Goal: Task Accomplishment & Management: Manage account settings

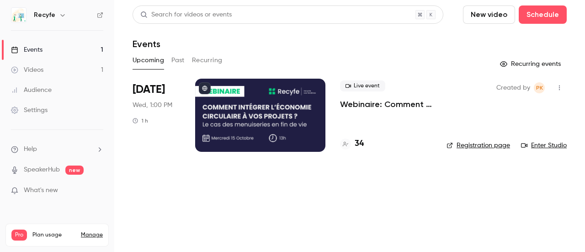
click at [218, 124] on div at bounding box center [260, 115] width 130 height 73
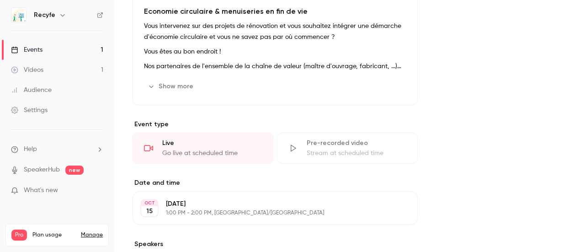
scroll to position [320, 0]
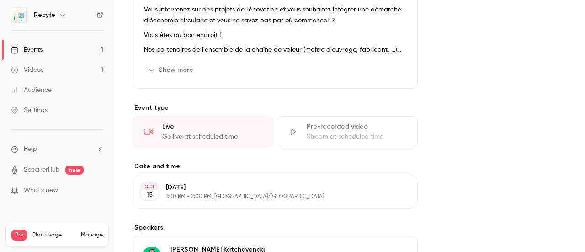
click at [210, 137] on div "Go live at scheduled time" at bounding box center [212, 136] width 100 height 9
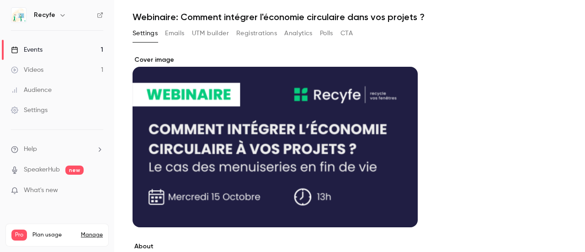
scroll to position [0, 0]
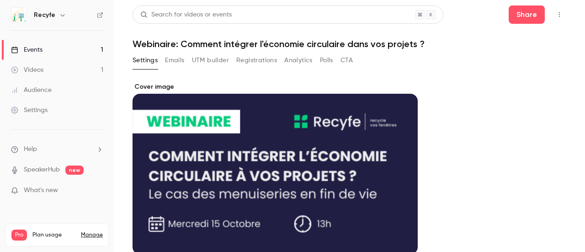
click at [285, 160] on div "Cover image" at bounding box center [275, 168] width 285 height 172
click at [0, 0] on input "Cover image" at bounding box center [0, 0] width 0 height 0
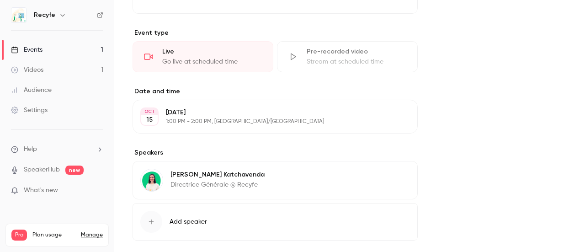
scroll to position [439, 0]
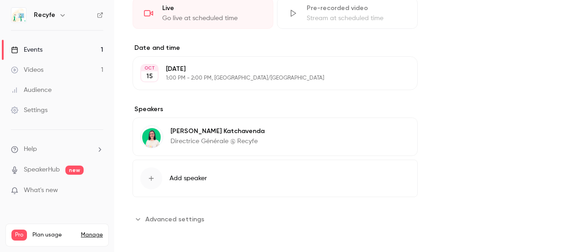
click at [192, 214] on span "Advanced settings" at bounding box center [174, 219] width 59 height 10
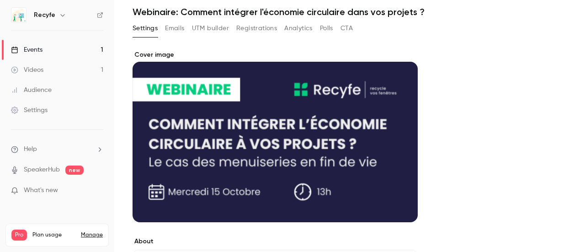
scroll to position [0, 0]
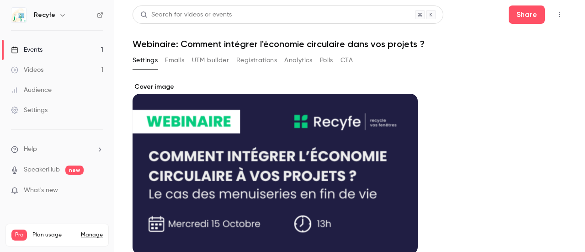
click at [43, 51] on link "Events 1" at bounding box center [57, 50] width 114 height 20
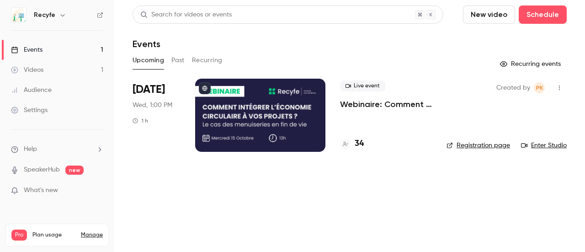
click at [541, 143] on link "Enter Studio" at bounding box center [544, 145] width 46 height 9
click at [489, 19] on button "New video" at bounding box center [489, 14] width 52 height 18
click at [438, 51] on div at bounding box center [292, 126] width 585 height 252
click at [541, 15] on button "Schedule" at bounding box center [543, 14] width 48 height 18
click at [533, 39] on div "One time event" at bounding box center [525, 39] width 70 height 9
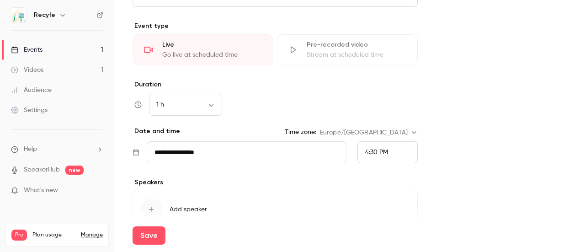
scroll to position [412, 0]
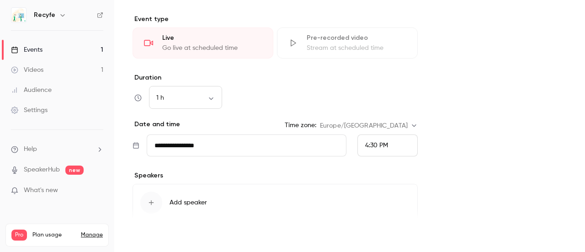
type input "****"
click at [138, 236] on button "Save" at bounding box center [149, 235] width 33 height 18
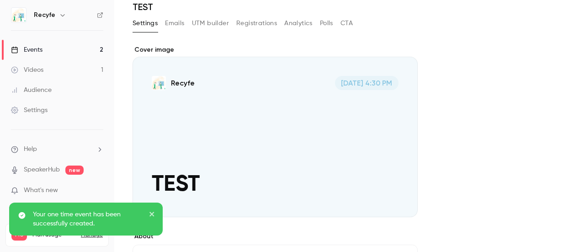
scroll to position [46, 0]
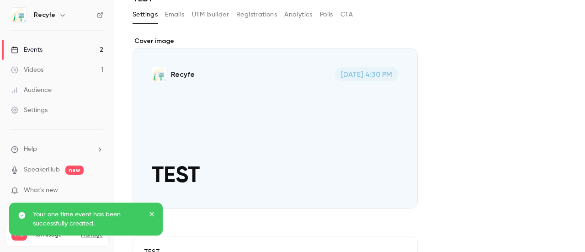
click at [260, 18] on button "Registrations" at bounding box center [256, 14] width 41 height 15
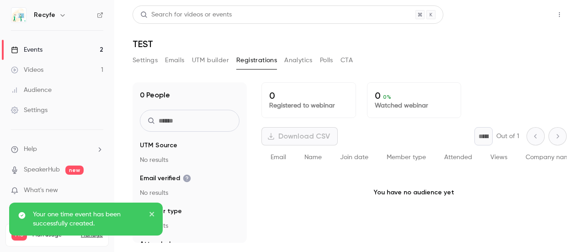
click at [518, 13] on button "Share" at bounding box center [527, 14] width 36 height 18
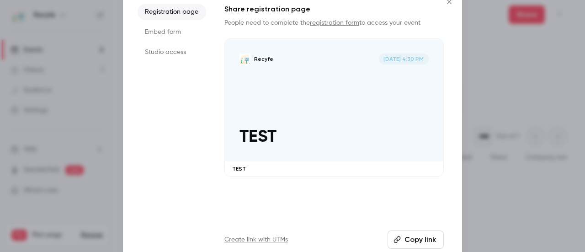
click at [410, 237] on button "Copy link" at bounding box center [416, 239] width 56 height 18
click at [450, 4] on icon "Close" at bounding box center [449, 1] width 11 height 7
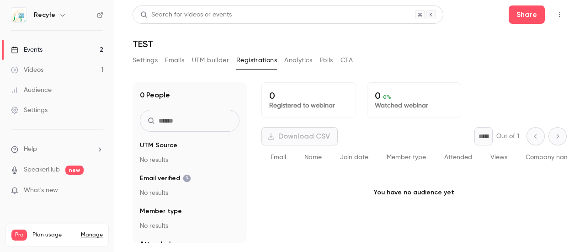
click at [52, 53] on link "Events 2" at bounding box center [57, 50] width 114 height 20
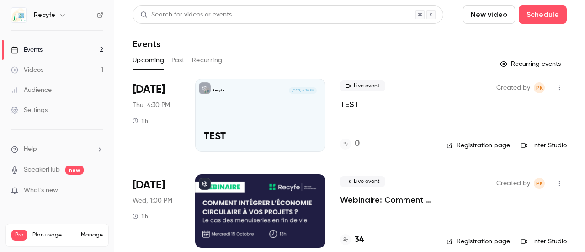
click at [238, 114] on div "Recyfe Oct 2, 4:30 PM TEST" at bounding box center [260, 115] width 130 height 73
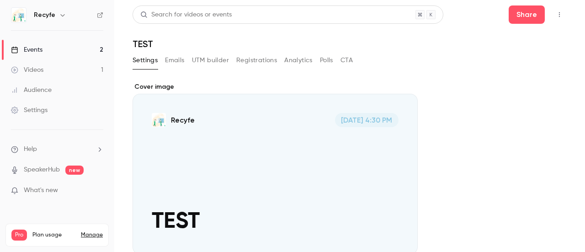
click at [65, 52] on link "Events 2" at bounding box center [57, 50] width 114 height 20
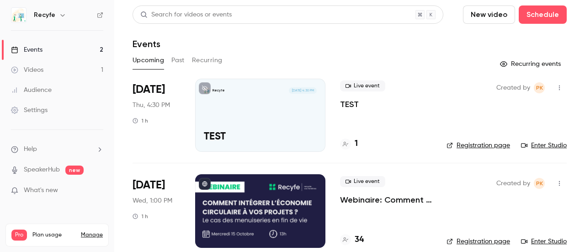
click at [547, 143] on link "Enter Studio" at bounding box center [544, 145] width 46 height 9
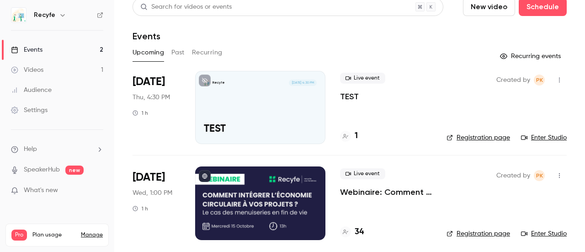
scroll to position [12, 0]
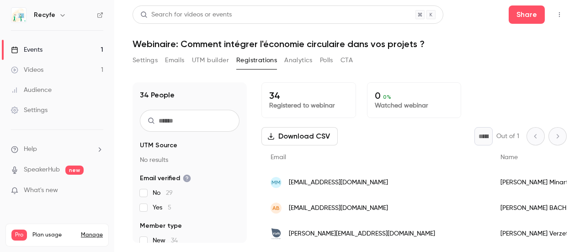
click at [47, 52] on link "Events 1" at bounding box center [57, 50] width 114 height 20
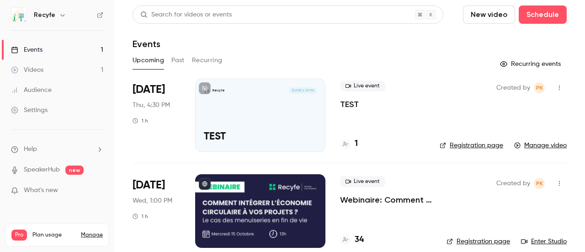
click at [241, 118] on div "Recyfe Oct 2, 4:30 PM TEST" at bounding box center [260, 115] width 130 height 73
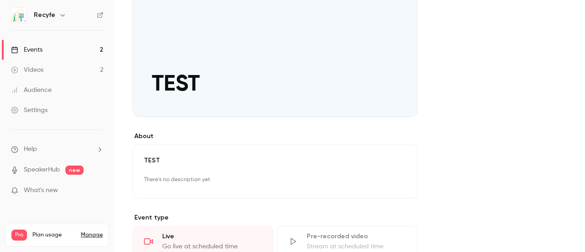
scroll to position [229, 0]
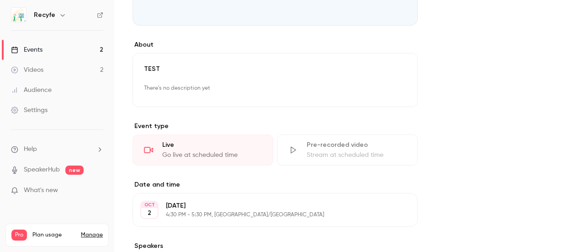
click at [192, 145] on div "Live" at bounding box center [212, 144] width 100 height 9
click at [197, 154] on div "Go live at scheduled time" at bounding box center [212, 154] width 100 height 9
click at [79, 53] on link "Events 2" at bounding box center [57, 50] width 114 height 20
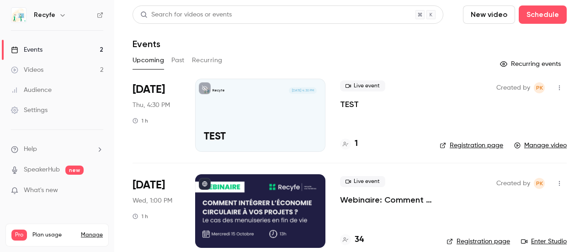
click at [292, 116] on div "Recyfe Oct 2, 4:30 PM TEST" at bounding box center [260, 115] width 130 height 73
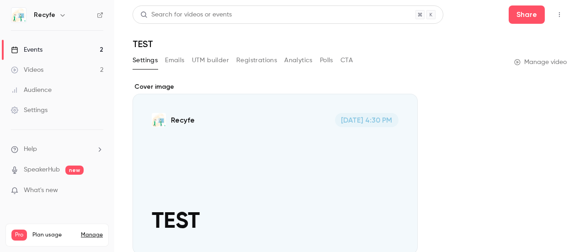
click at [68, 50] on link "Events 2" at bounding box center [57, 50] width 114 height 20
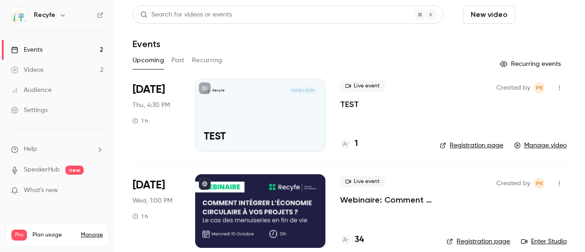
click at [543, 16] on button "Schedule" at bounding box center [543, 14] width 48 height 18
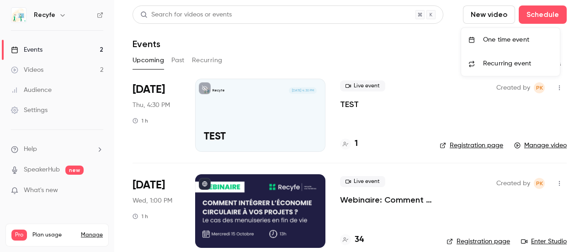
click at [512, 42] on div "One time event" at bounding box center [518, 39] width 70 height 9
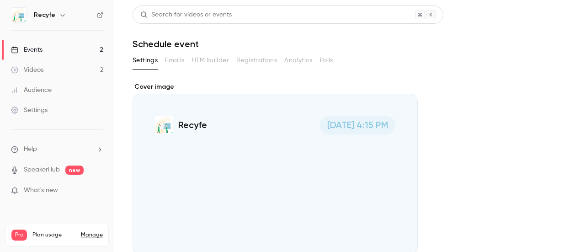
scroll to position [165, 0]
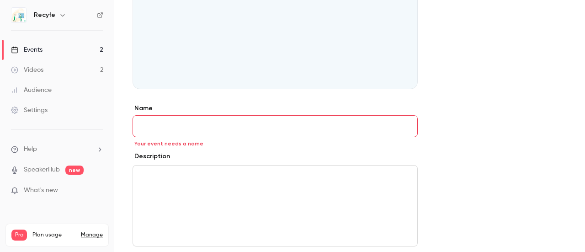
click at [156, 134] on input "Name" at bounding box center [275, 126] width 285 height 22
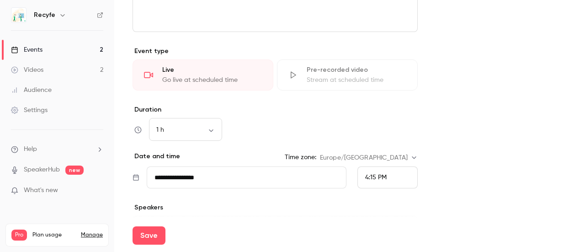
scroll to position [394, 0]
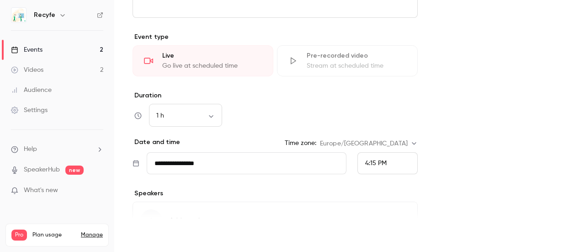
type input "******"
click at [149, 236] on button "Save" at bounding box center [149, 235] width 33 height 18
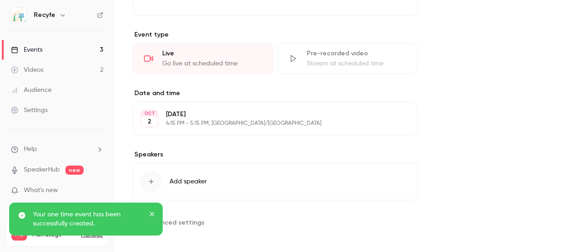
scroll to position [324, 0]
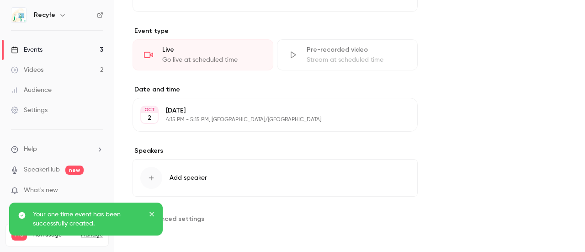
click at [185, 177] on span "Add speaker" at bounding box center [188, 177] width 37 height 9
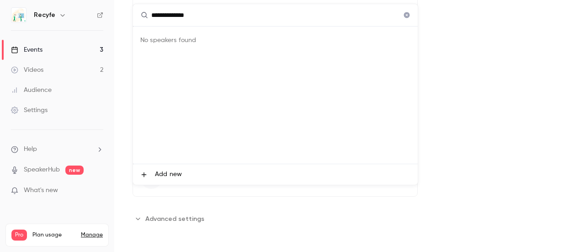
type input "**********"
click at [168, 173] on span "Add new" at bounding box center [168, 175] width 27 height 10
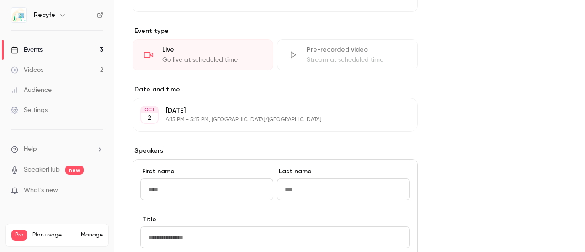
scroll to position [415, 0]
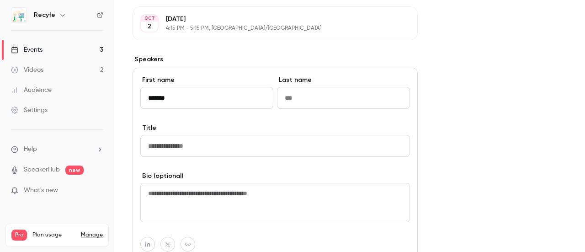
type input "******"
type input "*******"
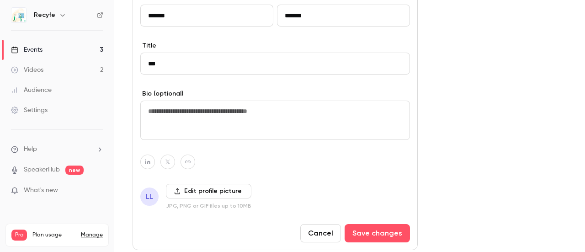
scroll to position [507, 0]
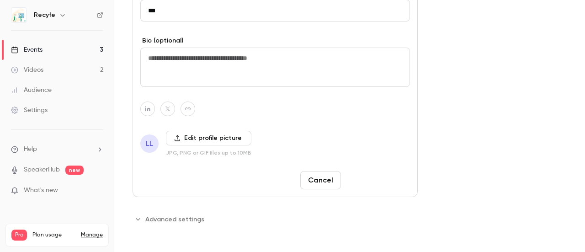
type input "***"
click at [386, 173] on button "Save changes" at bounding box center [377, 180] width 65 height 18
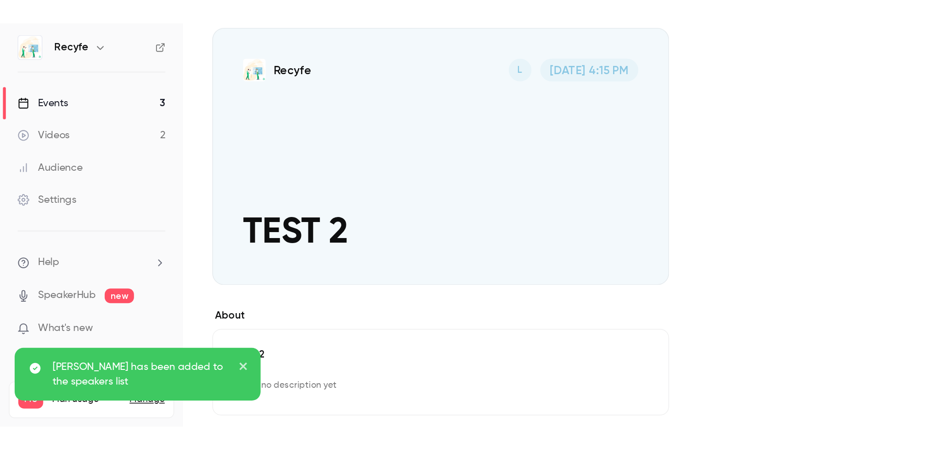
scroll to position [0, 0]
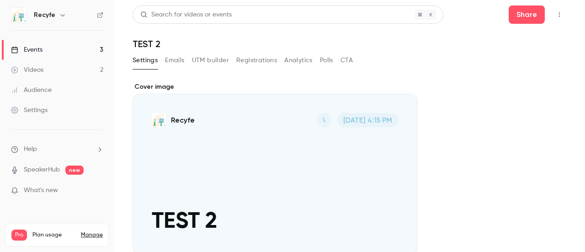
click at [51, 50] on link "Events 3" at bounding box center [57, 50] width 114 height 20
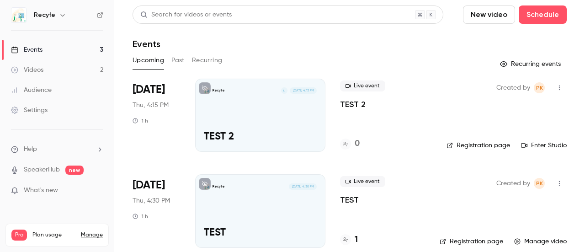
click at [543, 147] on link "Enter Studio" at bounding box center [544, 145] width 46 height 9
